Goal: Task Accomplishment & Management: Manage account settings

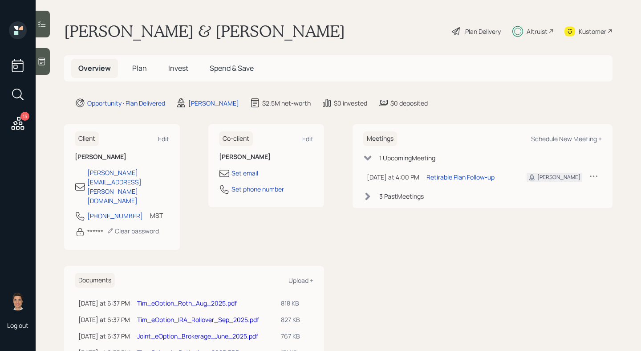
click at [173, 70] on span "Invest" at bounding box center [178, 68] width 20 height 10
